Goal: Find specific page/section: Find specific page/section

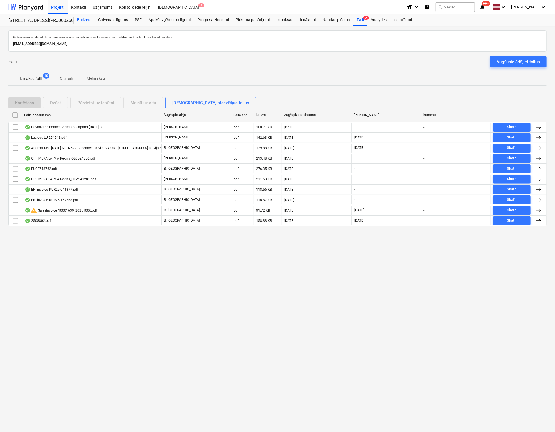
click at [85, 18] on div "Budžets" at bounding box center [84, 19] width 21 height 11
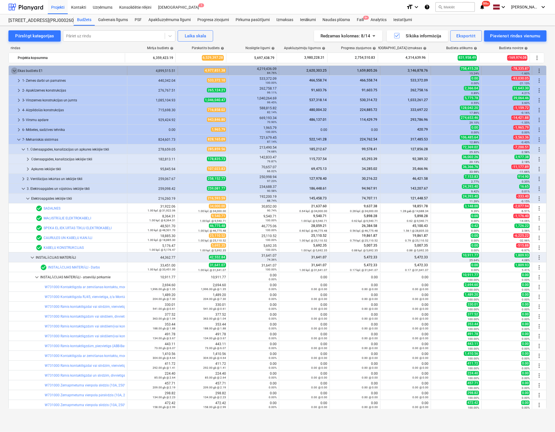
click at [12, 69] on span "keyboard_arrow_down" at bounding box center [14, 70] width 7 height 7
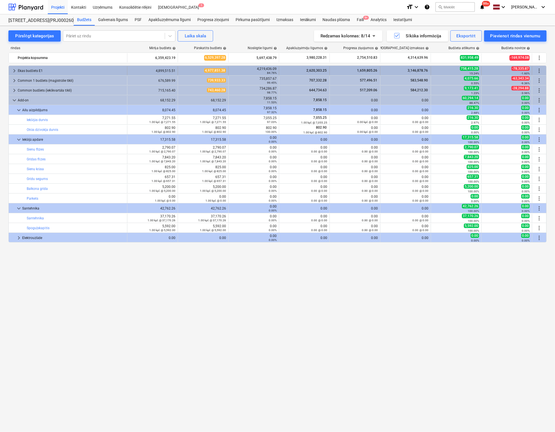
click at [13, 70] on span "keyboard_arrow_right" at bounding box center [14, 70] width 7 height 7
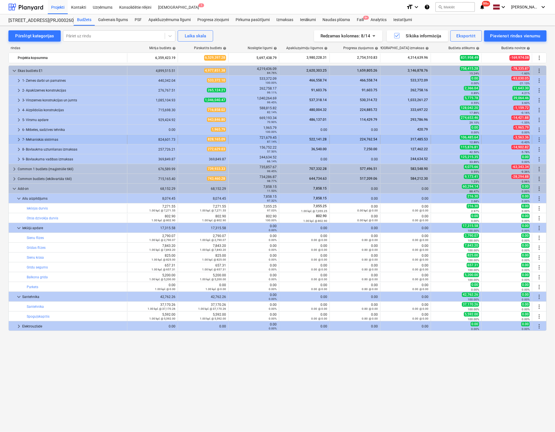
click at [17, 138] on span "keyboard_arrow_right" at bounding box center [18, 139] width 7 height 7
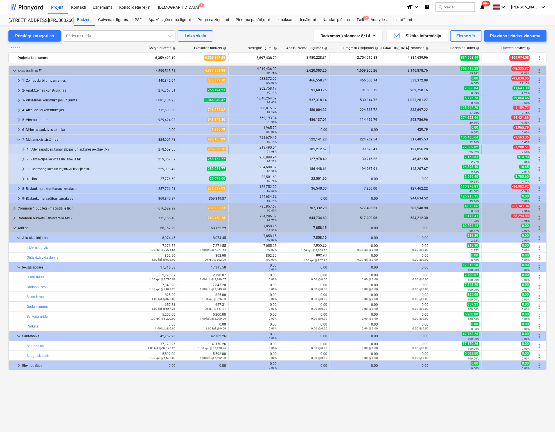
click at [24, 148] on span "keyboard_arrow_right" at bounding box center [23, 149] width 7 height 7
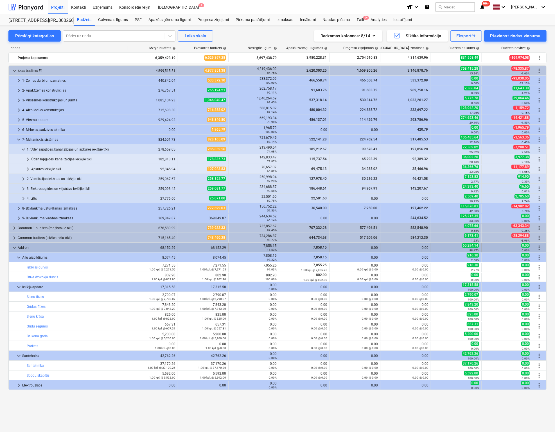
click at [12, 247] on span "keyboard_arrow_down" at bounding box center [14, 248] width 7 height 7
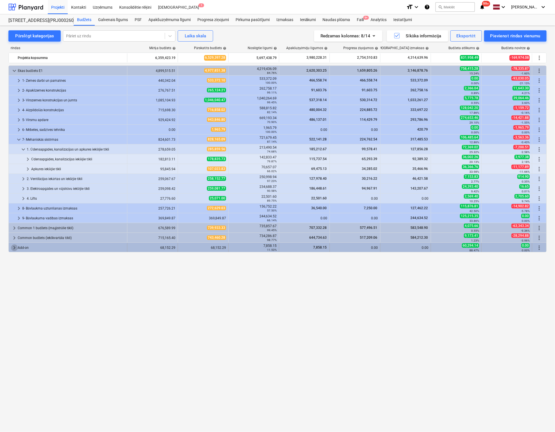
click at [16, 246] on span "keyboard_arrow_right" at bounding box center [14, 248] width 7 height 7
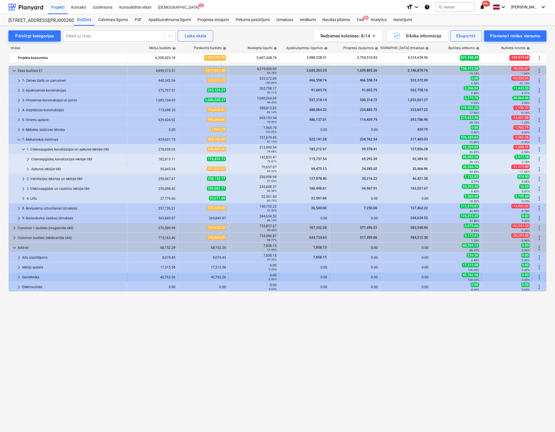
click at [17, 276] on span "keyboard_arrow_right" at bounding box center [18, 277] width 7 height 7
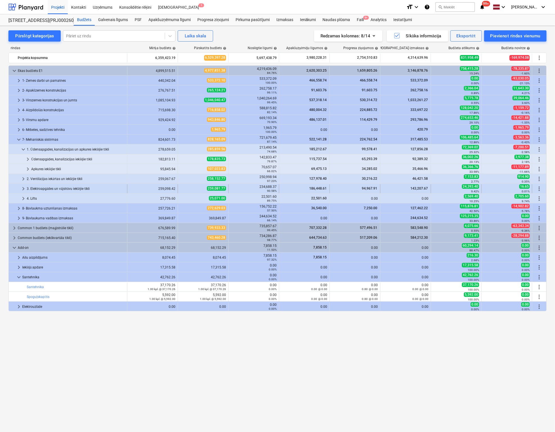
click at [44, 187] on div "3. Elektroapgādes un vājstrāvu iekšējie tīkli" at bounding box center [76, 188] width 98 height 9
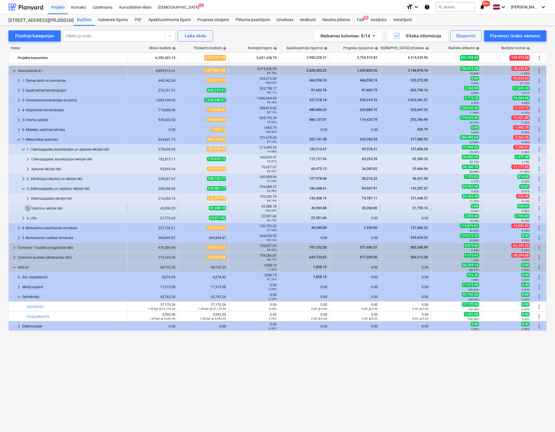
click at [29, 208] on span "keyboard_arrow_right" at bounding box center [27, 208] width 7 height 7
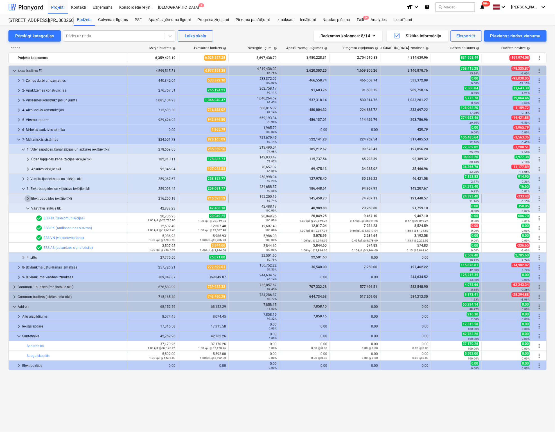
click at [28, 198] on span "keyboard_arrow_right" at bounding box center [27, 198] width 7 height 7
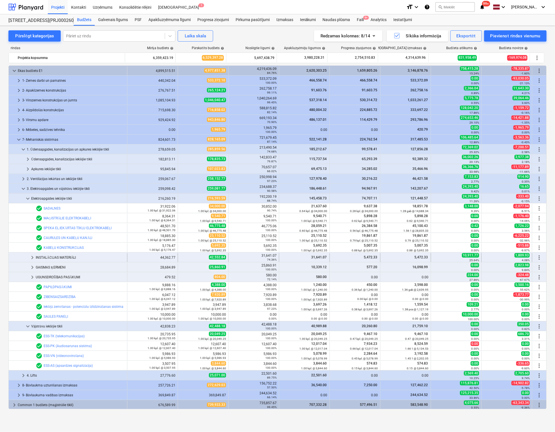
click at [33, 255] on span "keyboard_arrow_right" at bounding box center [32, 257] width 7 height 7
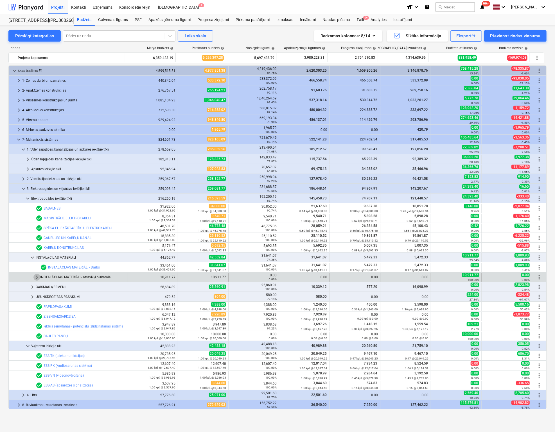
click at [36, 277] on span "keyboard_arrow_right" at bounding box center [36, 277] width 7 height 7
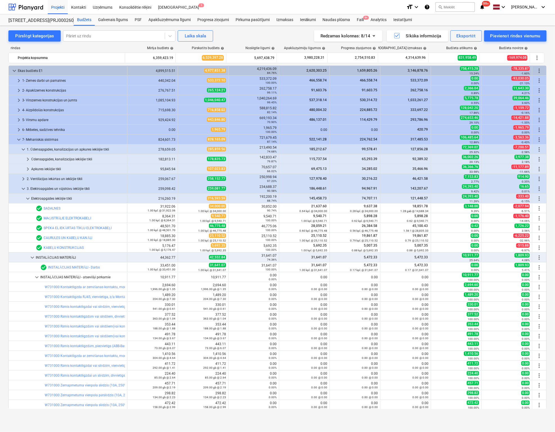
scroll to position [141, 0]
